Goal: Find specific page/section: Find specific page/section

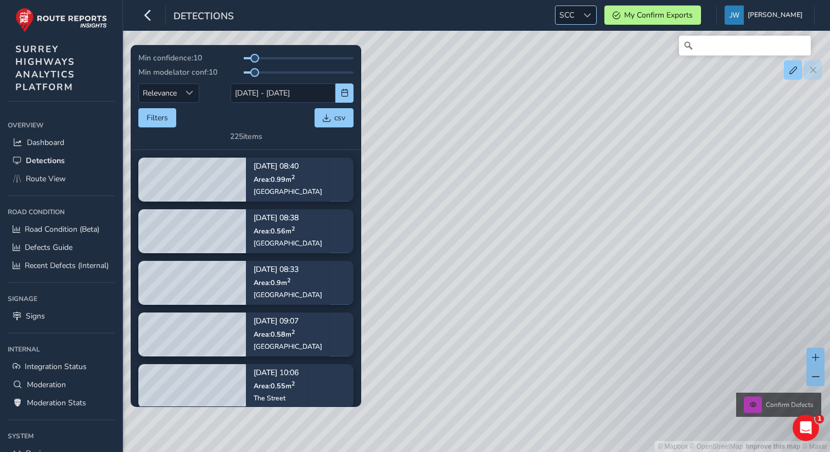
click at [592, 13] on span at bounding box center [588, 16] width 8 height 8
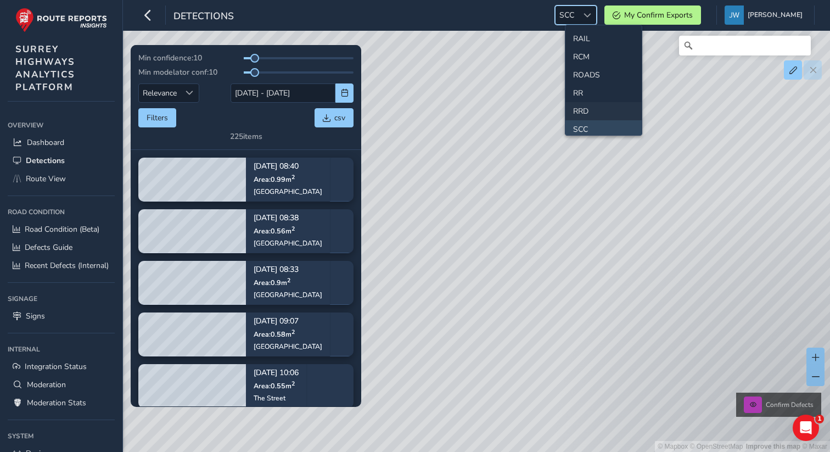
scroll to position [532, 0]
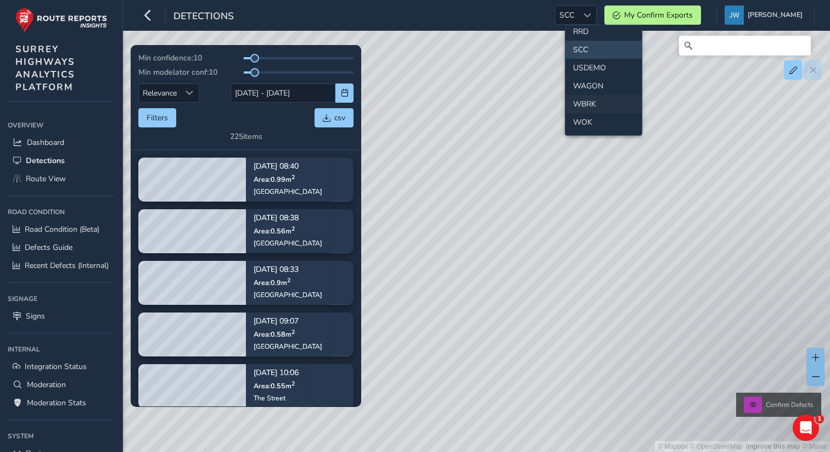
click at [588, 103] on li "WBRK" at bounding box center [604, 104] width 76 height 18
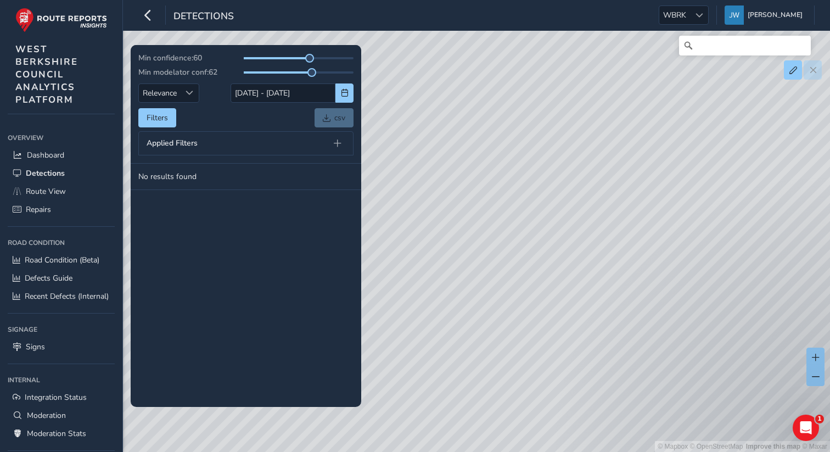
scroll to position [107, 0]
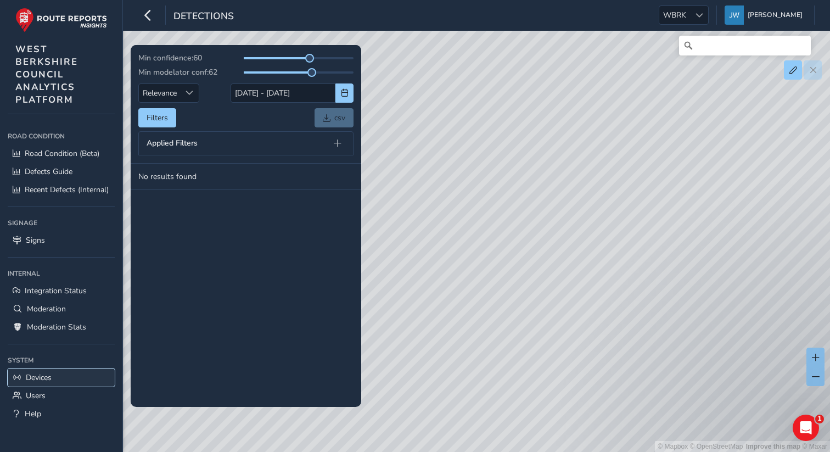
click at [37, 377] on span "Devices" at bounding box center [39, 377] width 26 height 10
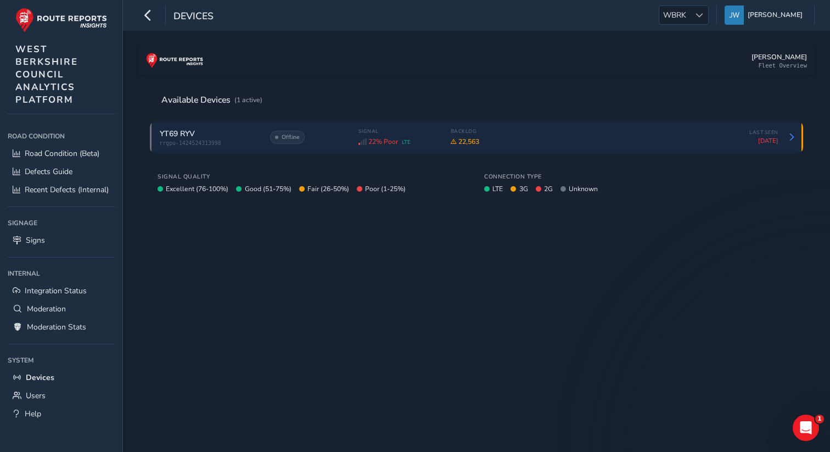
click at [378, 139] on span "22% Poor" at bounding box center [384, 141] width 30 height 9
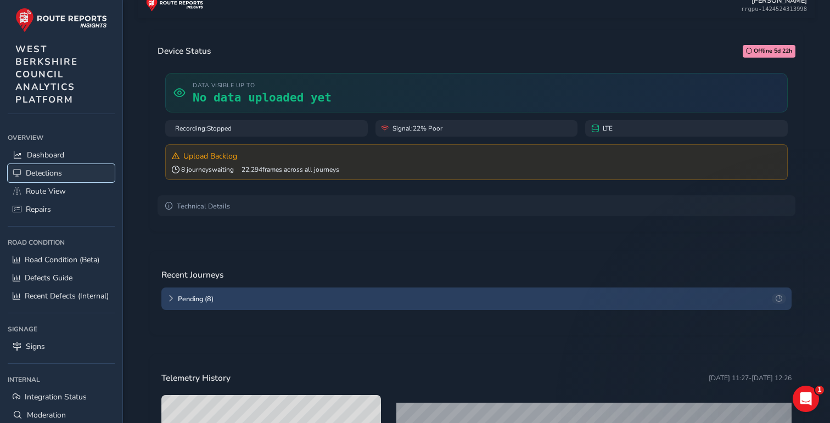
click at [48, 175] on span "Detections" at bounding box center [44, 173] width 36 height 10
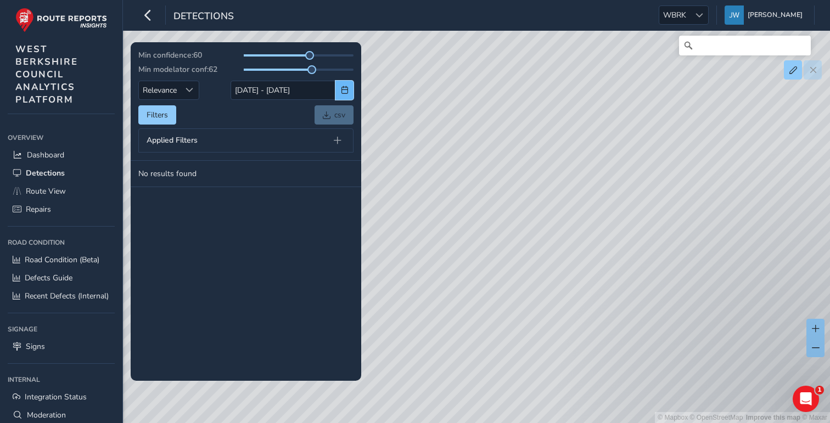
click at [345, 95] on button "button" at bounding box center [345, 90] width 18 height 19
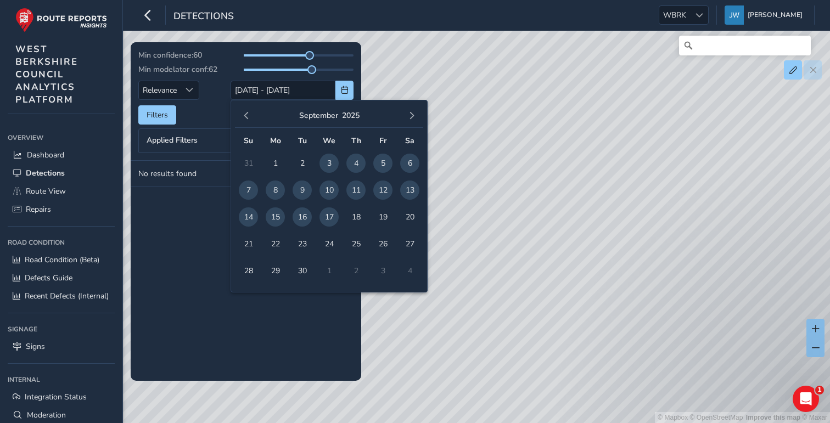
click at [197, 245] on tbody "No results found" at bounding box center [246, 271] width 231 height 220
